Goal: Task Accomplishment & Management: Manage account settings

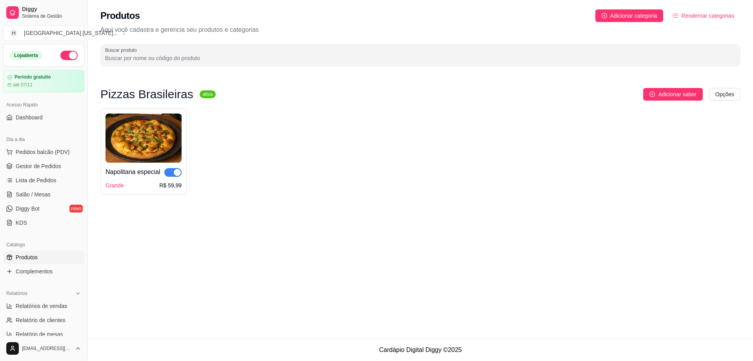
click at [582, 221] on div "Produtos Adicionar categoria Reodernar categorias Aqui você cadastra e gerencia…" at bounding box center [420, 169] width 665 height 338
click at [643, 16] on span "Adicionar categoria" at bounding box center [633, 15] width 47 height 9
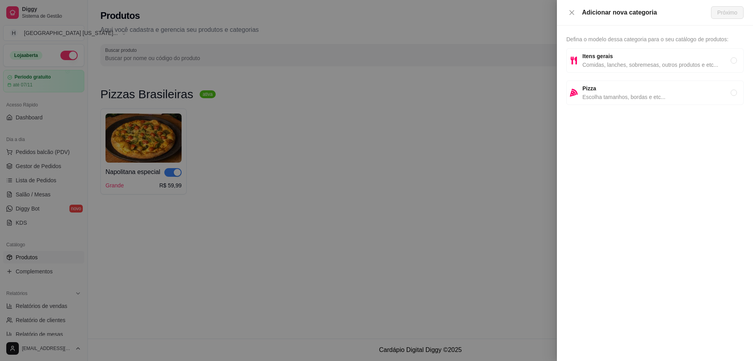
click at [625, 95] on span "Escolha tamanhos, bordas e etc..." at bounding box center [657, 97] width 148 height 9
radio input "true"
click at [734, 12] on span "Próximo" at bounding box center [728, 12] width 20 height 9
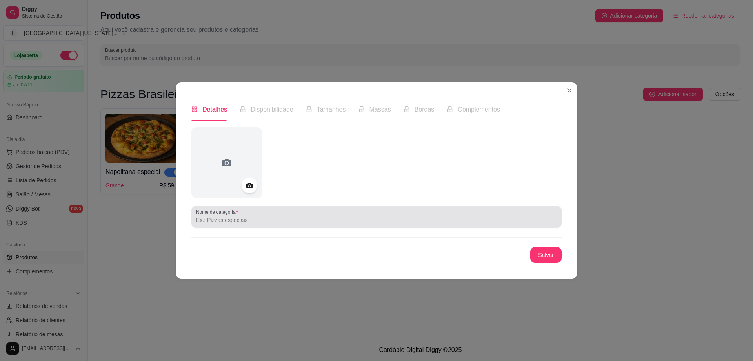
click at [235, 222] on input "Nome da categoria" at bounding box center [376, 220] width 361 height 8
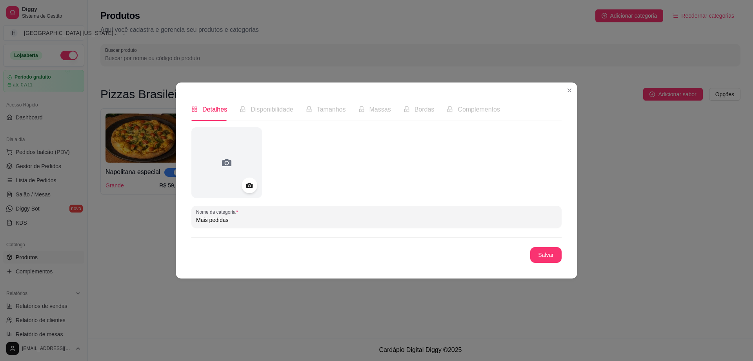
drag, startPoint x: 244, startPoint y: 218, endPoint x: 162, endPoint y: 224, distance: 82.2
click at [162, 224] on div "Detalhes Disponibilidade Tamanhos Massas Bordas Complementos Nome da categoria …" at bounding box center [376, 180] width 753 height 361
paste input "🤗 Super Promoção 🥳"
type input "🤗 Super Promoção 🥳"
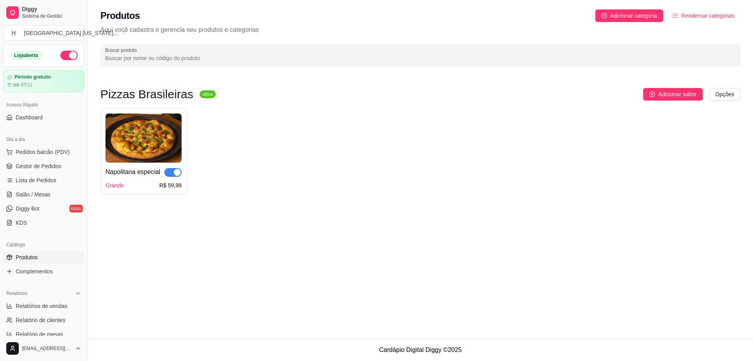
click at [647, 22] on div "Produtos Adicionar categoria Reodernar categorias Aqui você cadastra e gerencia…" at bounding box center [420, 35] width 665 height 71
click at [651, 19] on span "Adicionar categoria" at bounding box center [633, 15] width 47 height 9
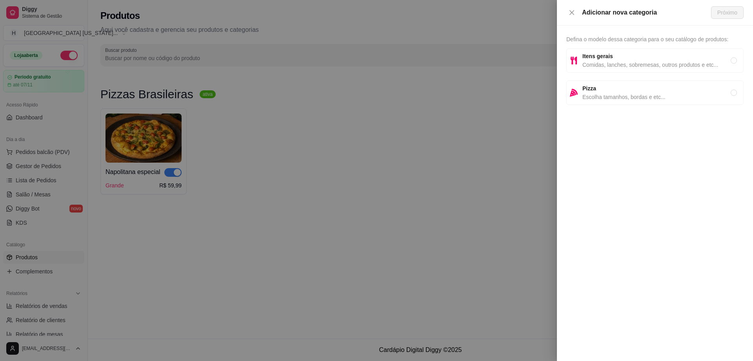
click at [609, 91] on span "Pizza" at bounding box center [657, 88] width 148 height 9
radio input "true"
click at [720, 18] on button "Próximo" at bounding box center [727, 12] width 33 height 13
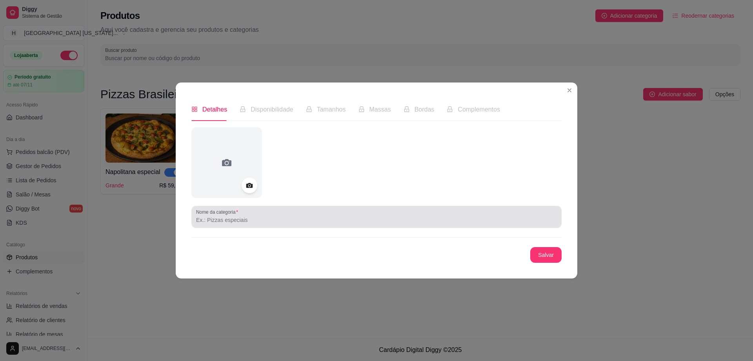
click at [261, 226] on div "Nome da categoria" at bounding box center [376, 217] width 370 height 22
paste input "🍕"
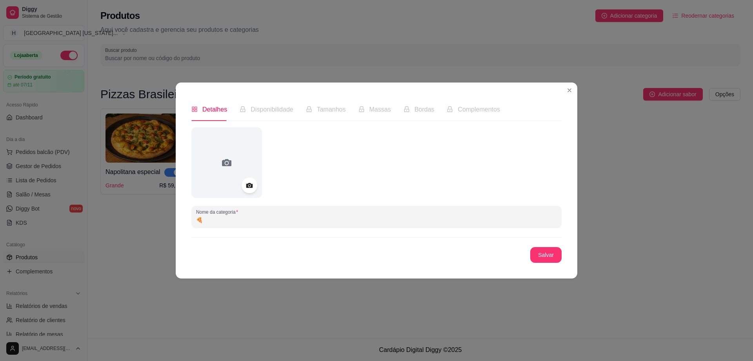
paste input "🤗 Super Promoção 🥳"
click at [212, 220] on input "🍕🤗 Super Promoção 🥳" at bounding box center [376, 220] width 361 height 8
click at [200, 220] on input "🍕🤗 Super Promoção 🥳" at bounding box center [376, 220] width 361 height 8
drag, startPoint x: 259, startPoint y: 220, endPoint x: 254, endPoint y: 220, distance: 4.8
click at [254, 220] on input "🍕🤗 Super Promoção 🥳" at bounding box center [376, 220] width 361 height 8
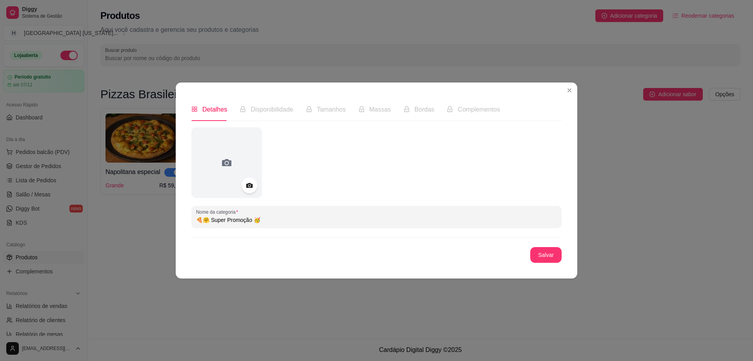
drag, startPoint x: 202, startPoint y: 221, endPoint x: 208, endPoint y: 221, distance: 5.9
click at [208, 221] on input "🍕🤗 Super Promoção 🥳" at bounding box center [376, 220] width 361 height 8
type input "🍕 Super Promoção 🥳"
click at [550, 253] on button "Salvar" at bounding box center [545, 255] width 31 height 16
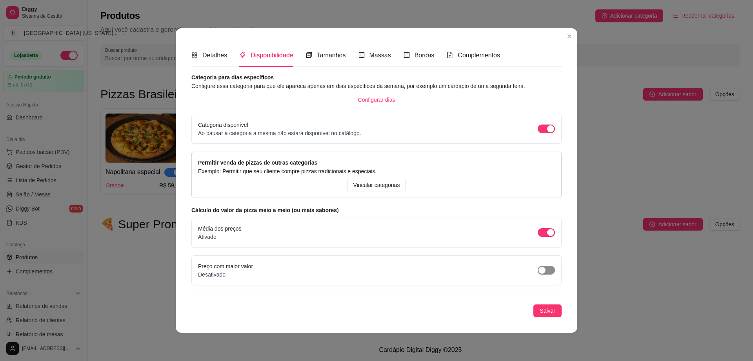
click at [549, 272] on span "button" at bounding box center [546, 270] width 17 height 9
click at [515, 40] on div "Detalhes Disponibilidade Tamanhos Massas Bordas Complementos Nome da categoria …" at bounding box center [377, 180] width 402 height 304
click at [371, 187] on span "Vincular categorias" at bounding box center [377, 184] width 47 height 9
click at [326, 57] on span "Tamanhos" at bounding box center [331, 55] width 29 height 7
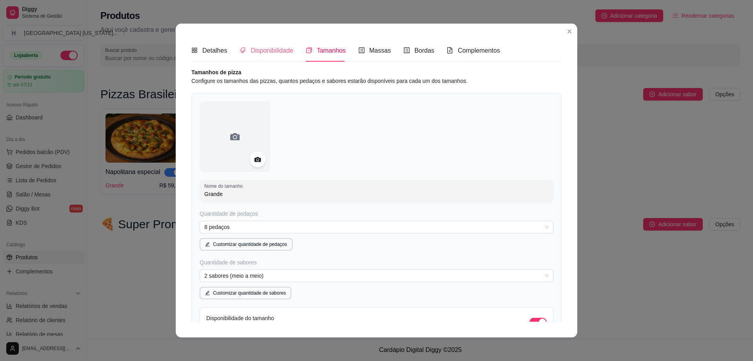
click at [281, 61] on div "Disponibilidade" at bounding box center [267, 50] width 54 height 22
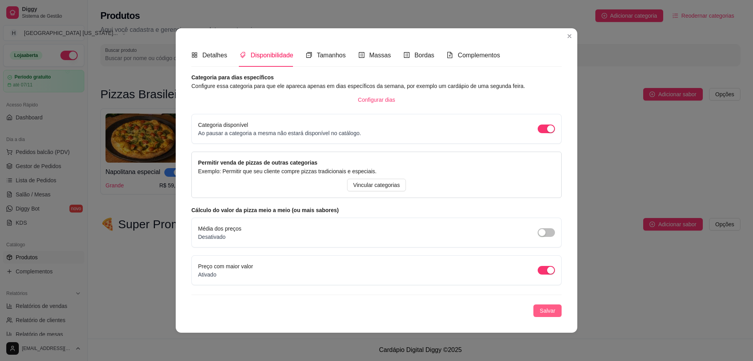
click at [543, 310] on span "Salvar" at bounding box center [548, 310] width 16 height 9
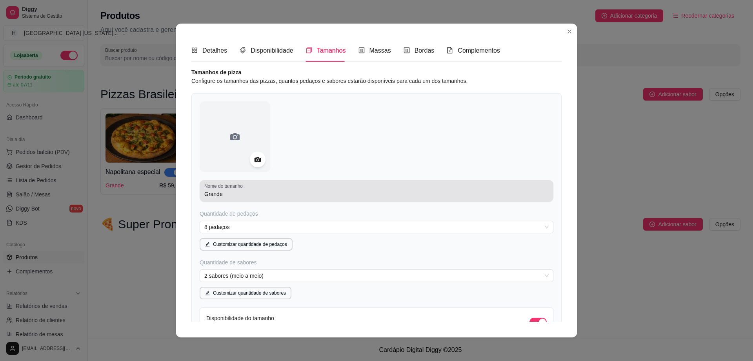
scroll to position [102, 0]
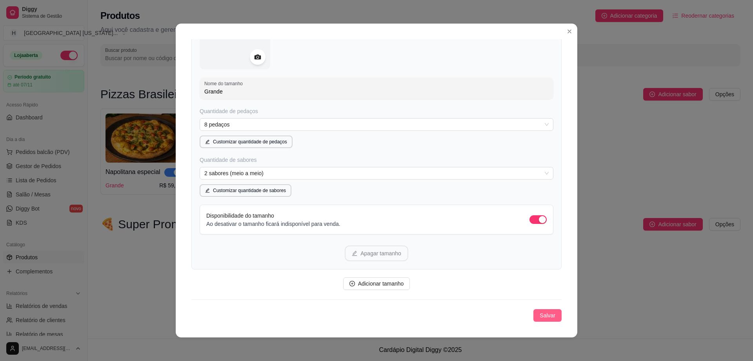
click at [540, 312] on span "Salvar" at bounding box center [548, 315] width 16 height 9
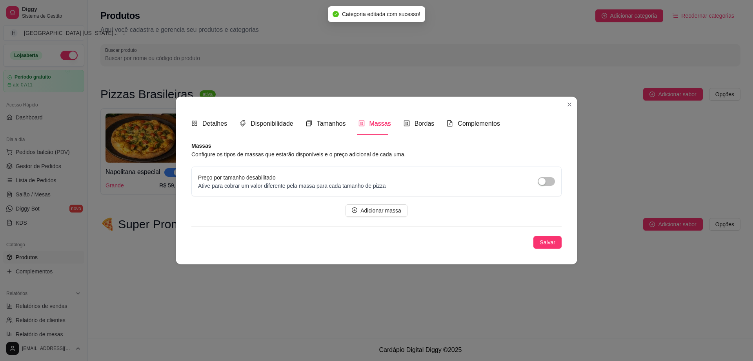
scroll to position [0, 0]
click at [539, 236] on button "Salvar" at bounding box center [548, 242] width 28 height 13
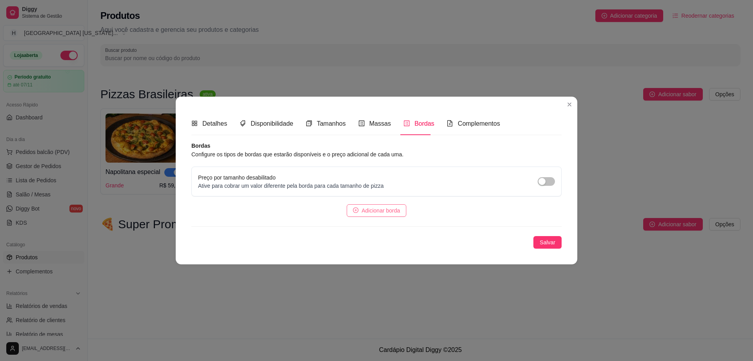
click at [398, 208] on span "Adicionar borda" at bounding box center [381, 210] width 38 height 9
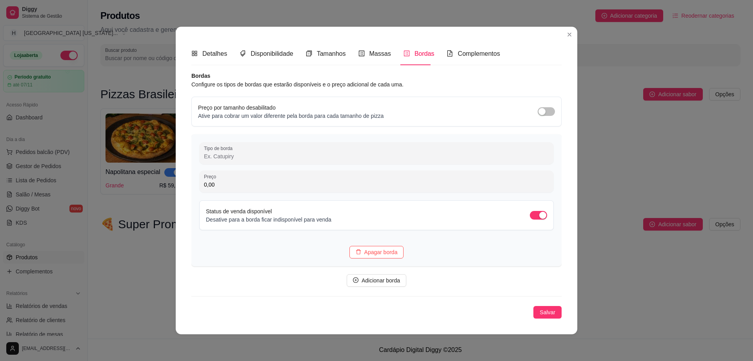
click at [536, 56] on div "Detalhes Disponibilidade Tamanhos Massas Bordas Complementos" at bounding box center [376, 53] width 370 height 22
click at [244, 156] on input "Tipo de borda" at bounding box center [376, 155] width 345 height 8
paste input "Chedder"
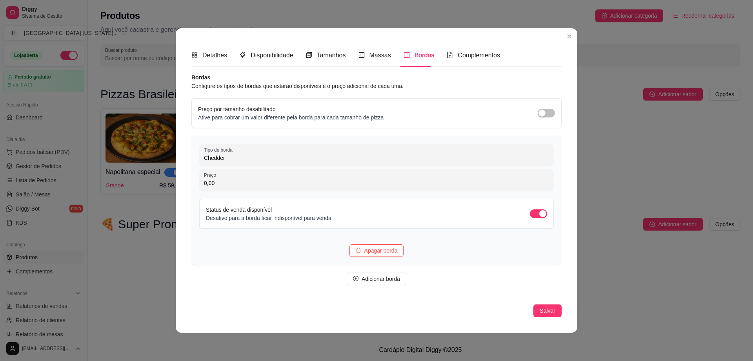
type input "Chedder"
drag, startPoint x: 532, startPoint y: 47, endPoint x: 526, endPoint y: 51, distance: 7.5
click at [531, 47] on div "Detalhes Disponibilidade Tamanhos Massas Bordas Complementos" at bounding box center [376, 55] width 370 height 22
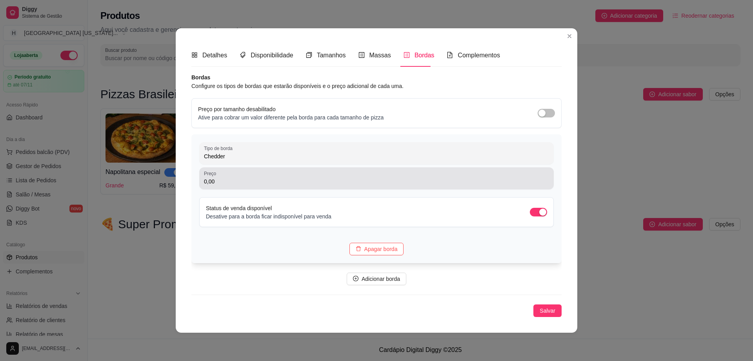
click at [243, 179] on input "0,00" at bounding box center [376, 181] width 345 height 8
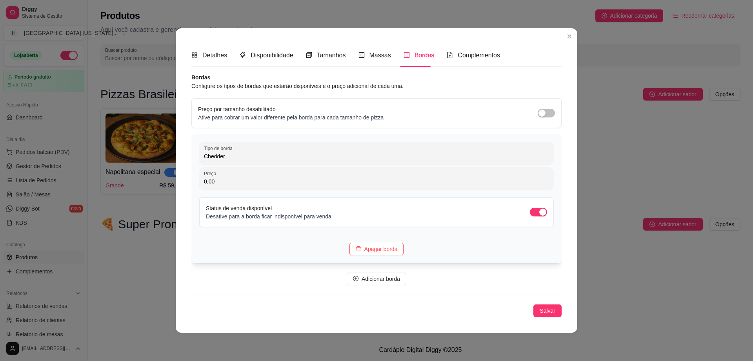
paste input "15"
type input "15,00"
click at [394, 275] on span "Adicionar borda" at bounding box center [381, 278] width 38 height 9
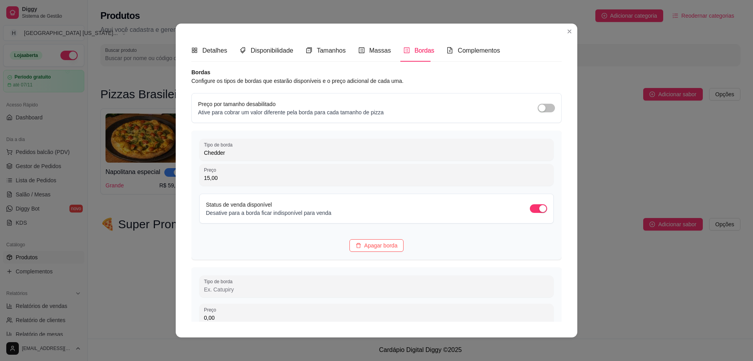
click at [527, 58] on div "Detalhes Disponibilidade Tamanhos Massas Bordas Complementos" at bounding box center [376, 50] width 370 height 22
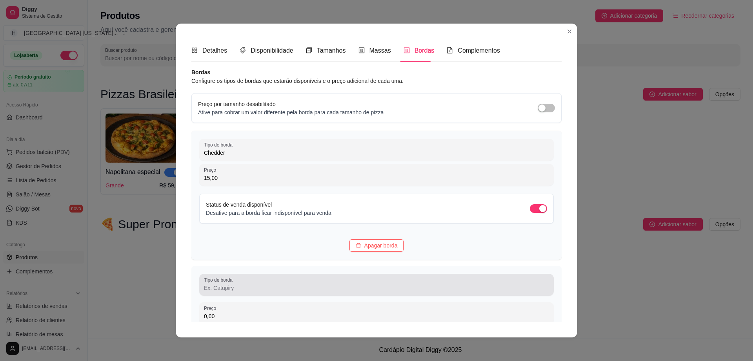
click at [226, 295] on div "Tipo de borda" at bounding box center [376, 284] width 355 height 22
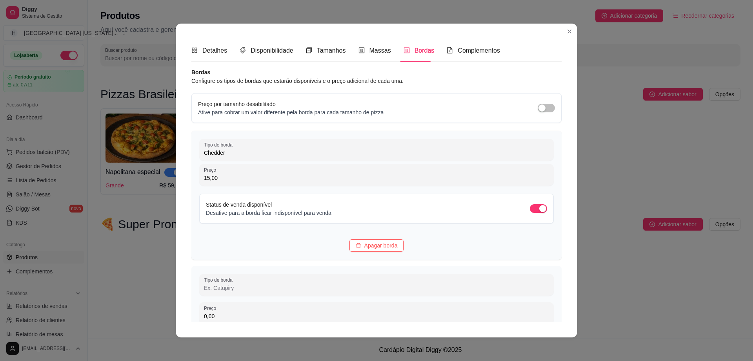
paste input "Catupiry"
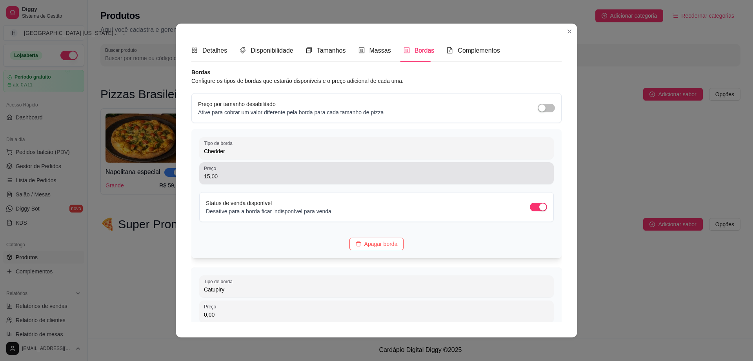
type input "Catupiry"
click at [234, 174] on input "15,00" at bounding box center [376, 176] width 345 height 8
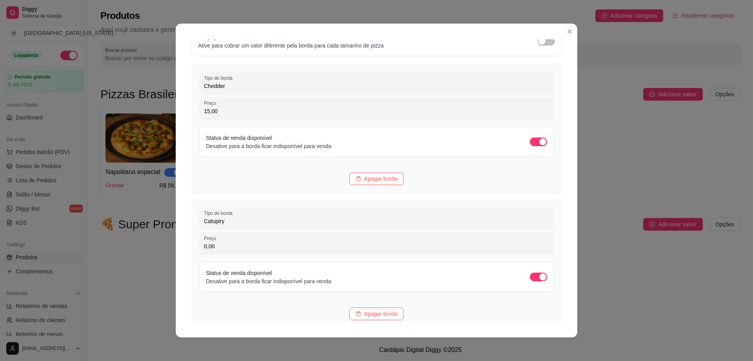
scroll to position [78, 0]
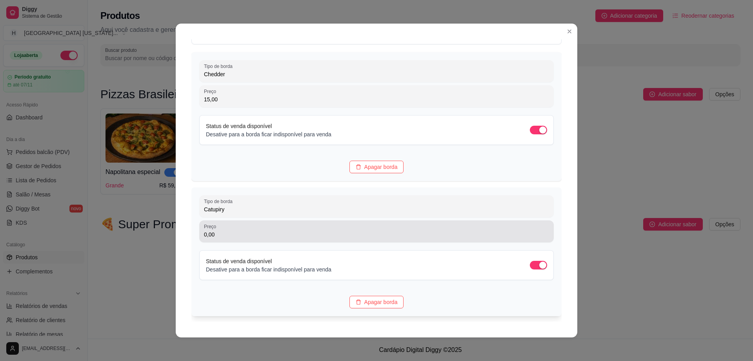
click at [238, 239] on div "0,00" at bounding box center [376, 231] width 345 height 16
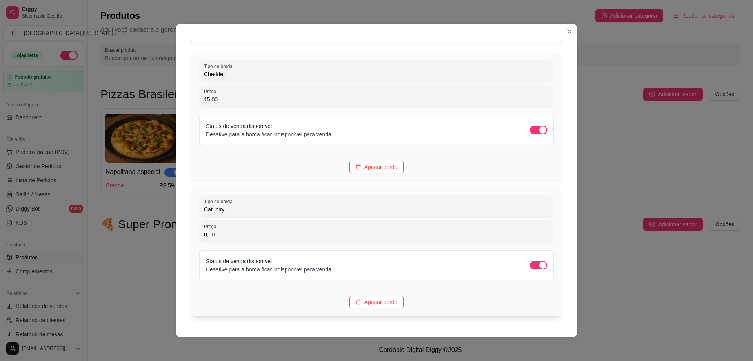
paste input "15"
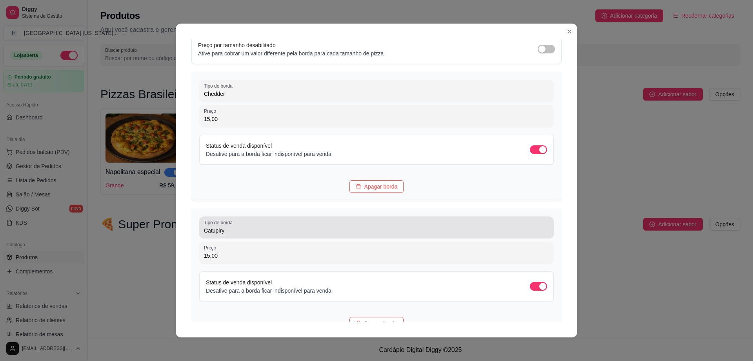
scroll to position [127, 0]
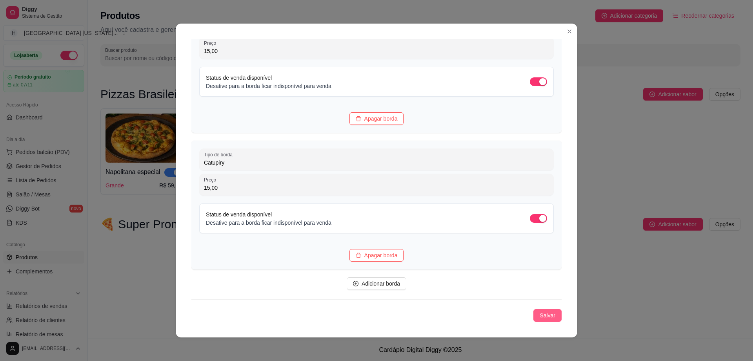
type input "15,00"
click at [540, 315] on span "Salvar" at bounding box center [548, 315] width 16 height 9
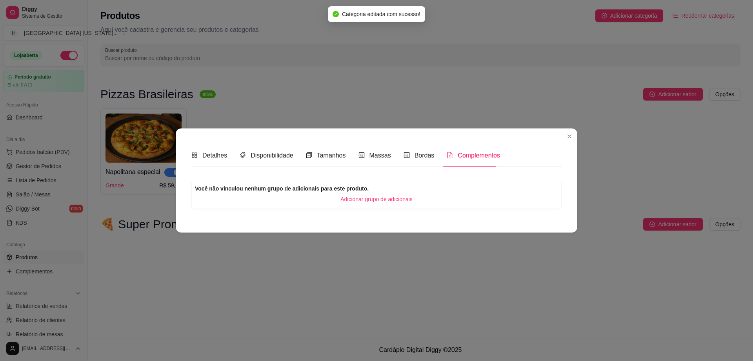
scroll to position [0, 0]
click at [361, 208] on div "Você não vinculou nenhum grupo de adicionais para este produto. Adicionar grupo…" at bounding box center [376, 194] width 370 height 28
click at [366, 199] on span "Adicionar grupo de adicionais" at bounding box center [377, 199] width 72 height 9
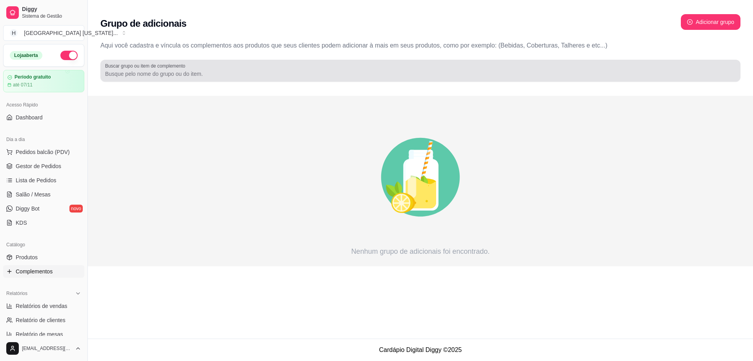
click at [190, 72] on input "Buscar grupo ou item de complemento" at bounding box center [420, 74] width 631 height 8
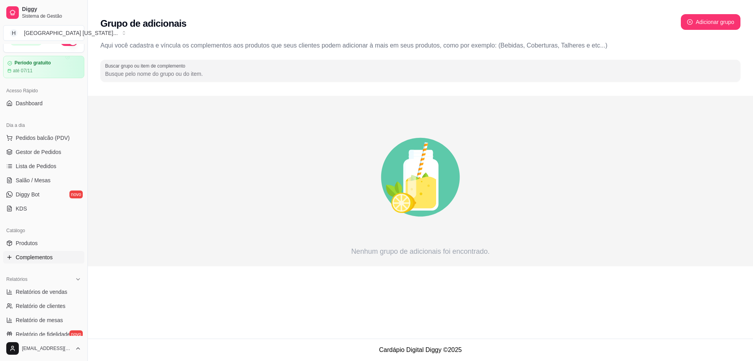
scroll to position [39, 0]
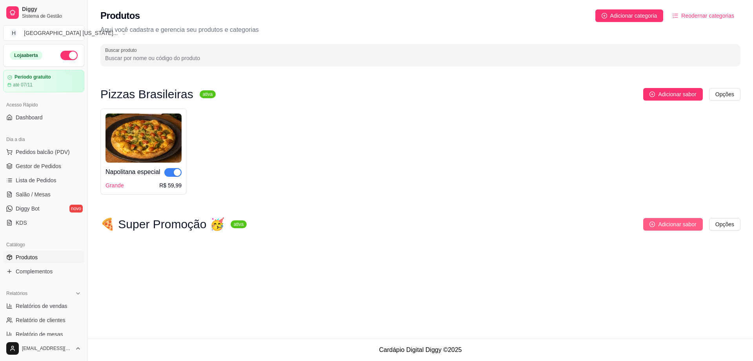
click at [683, 223] on span "Adicionar sabor" at bounding box center [677, 224] width 38 height 9
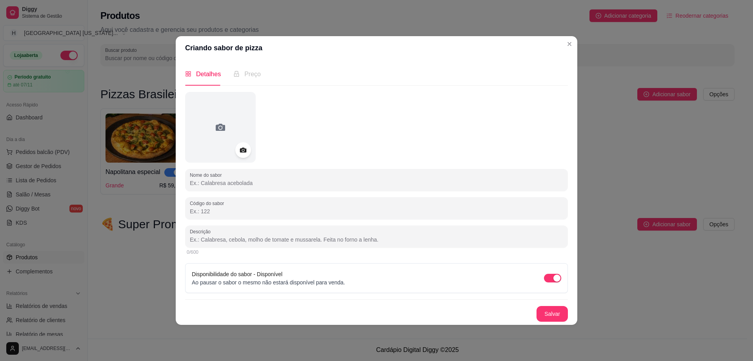
click at [220, 184] on input "Nome do sabor" at bounding box center [377, 183] width 374 height 8
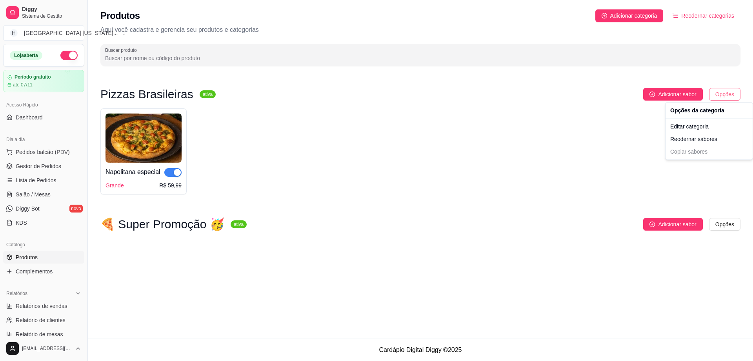
click at [727, 89] on html "Diggy Sistema de Gestão H Houston Texas ... Loja aberta Período gratuito até 07…" at bounding box center [376, 180] width 753 height 361
click at [700, 130] on div "Editar categoria" at bounding box center [709, 126] width 84 height 13
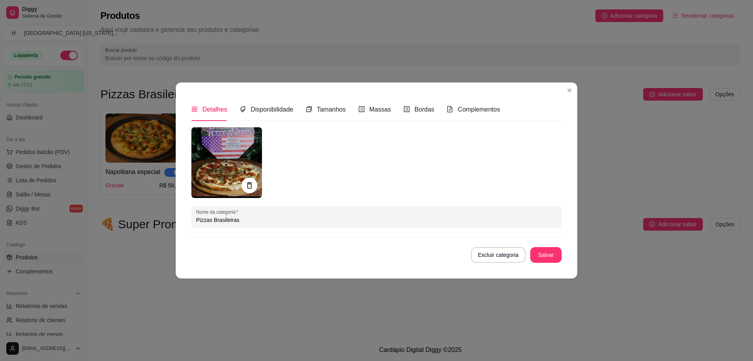
drag, startPoint x: 255, startPoint y: 220, endPoint x: 116, endPoint y: 220, distance: 139.3
click at [116, 220] on div "Detalhes Disponibilidade Tamanhos Massas Bordas Complementos Nome da categoria …" at bounding box center [376, 180] width 753 height 361
type input "Sabores Brasileiros"
click at [557, 253] on button "Salvar" at bounding box center [546, 254] width 31 height 15
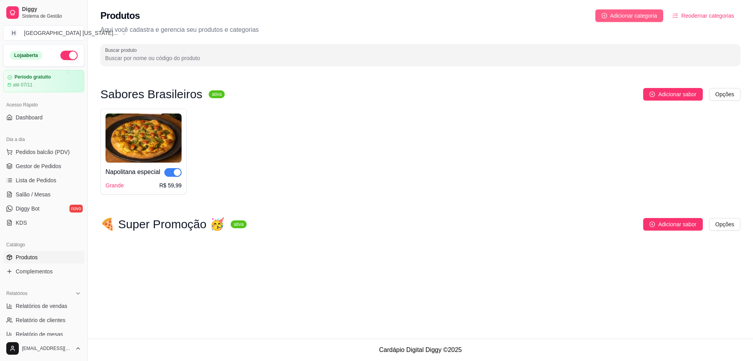
click at [625, 16] on span "Adicionar categoria" at bounding box center [633, 15] width 47 height 9
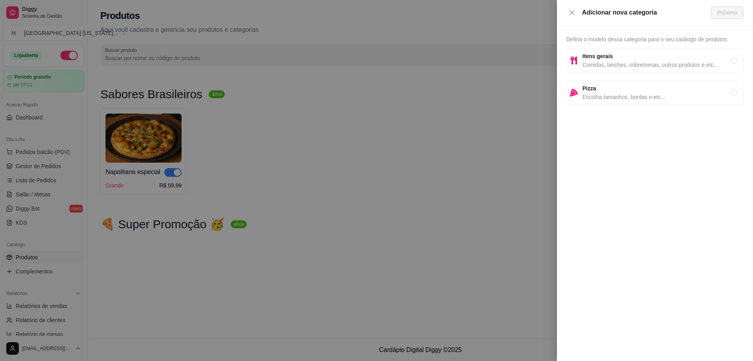
click at [647, 91] on span "Pizza" at bounding box center [657, 88] width 148 height 9
radio input "true"
click at [715, 15] on button "Próximo" at bounding box center [727, 12] width 33 height 13
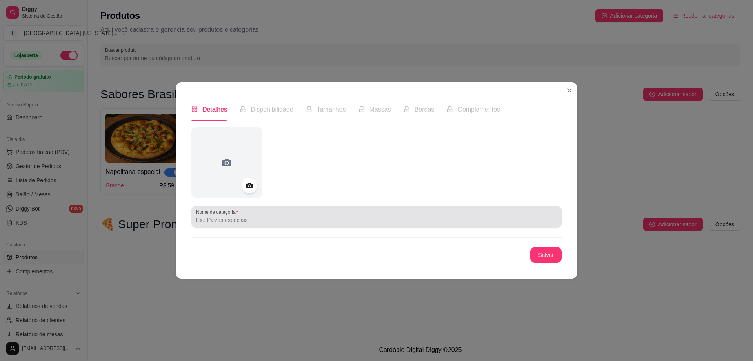
click at [236, 223] on input "Nome da categoria" at bounding box center [376, 220] width 361 height 8
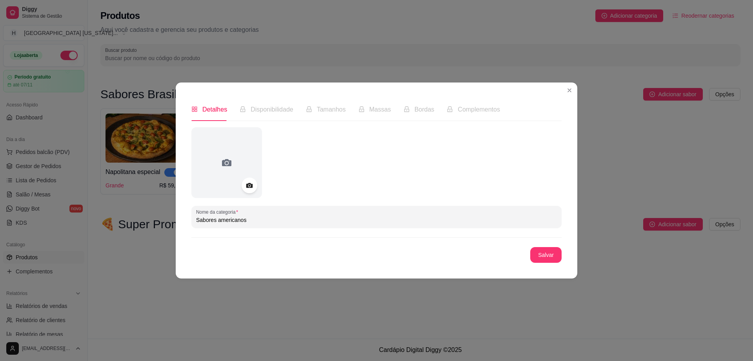
type input "Sabores americanos"
click at [537, 252] on button "Salvar" at bounding box center [546, 254] width 31 height 15
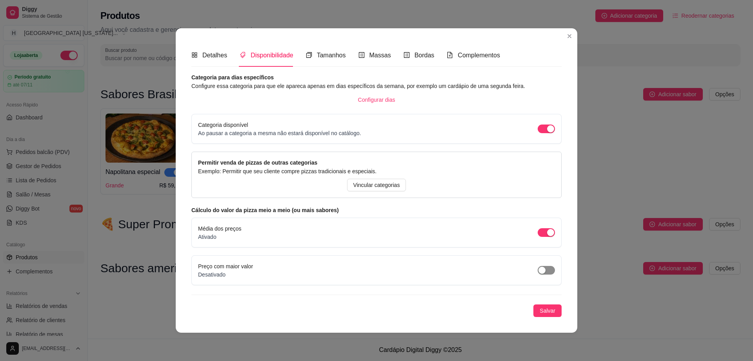
click at [549, 270] on span "button" at bounding box center [546, 270] width 17 height 9
click at [548, 310] on span "Salvar" at bounding box center [548, 310] width 16 height 9
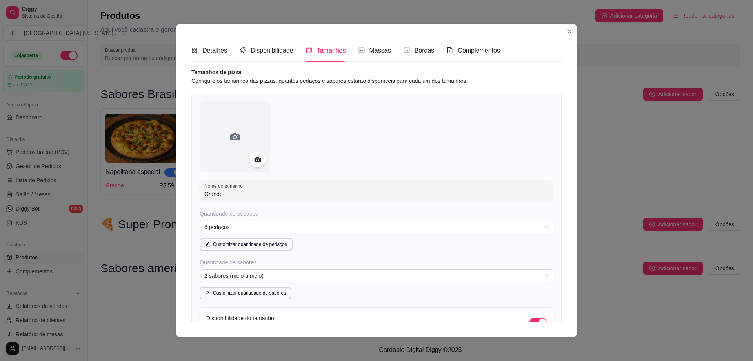
click at [529, 31] on div "Detalhes Disponibilidade Tamanhos Massas Bordas Complementos Nome da categoria …" at bounding box center [377, 180] width 402 height 313
